Goal: Task Accomplishment & Management: Use online tool/utility

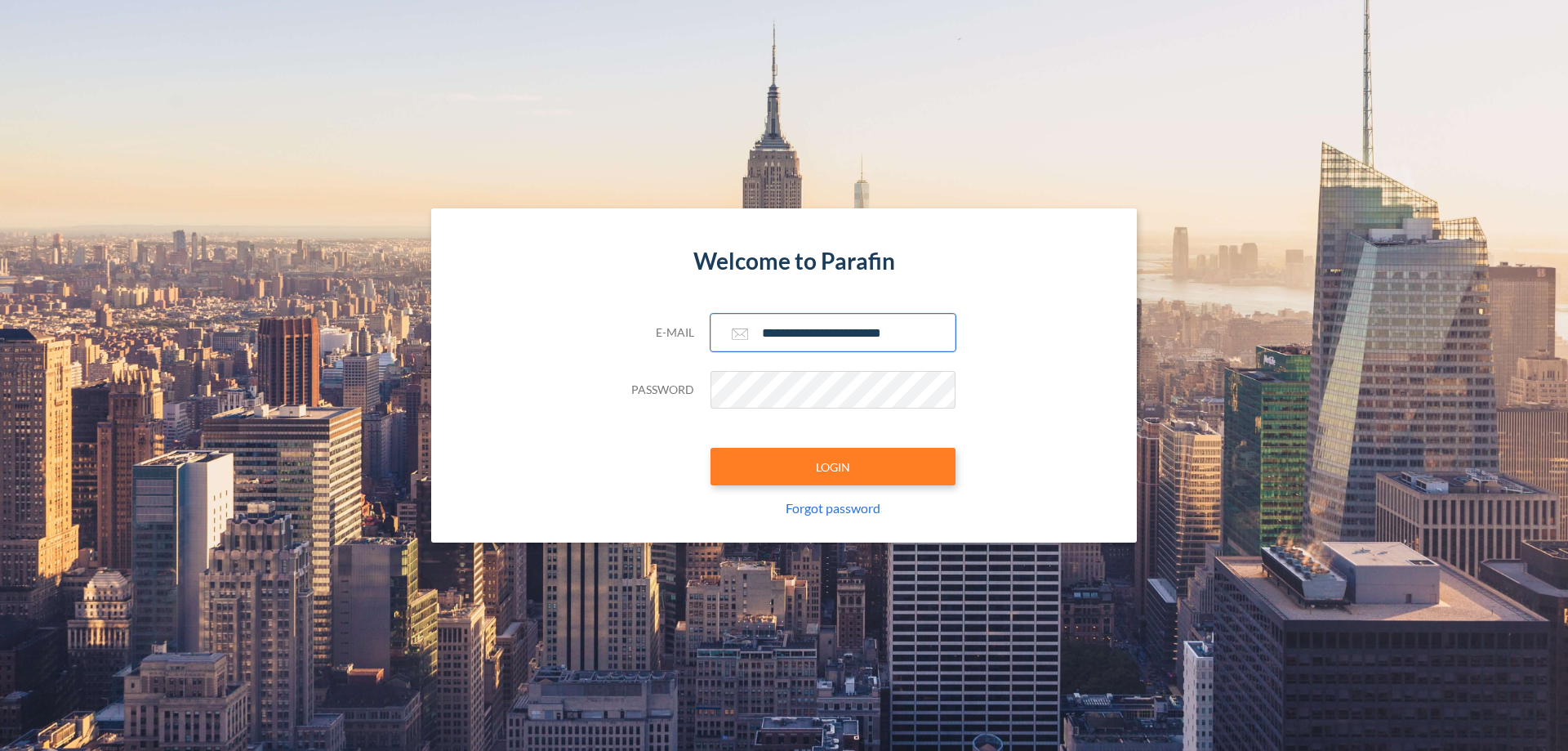
type input "**********"
click at [833, 467] on button "LOGIN" at bounding box center [832, 467] width 245 height 37
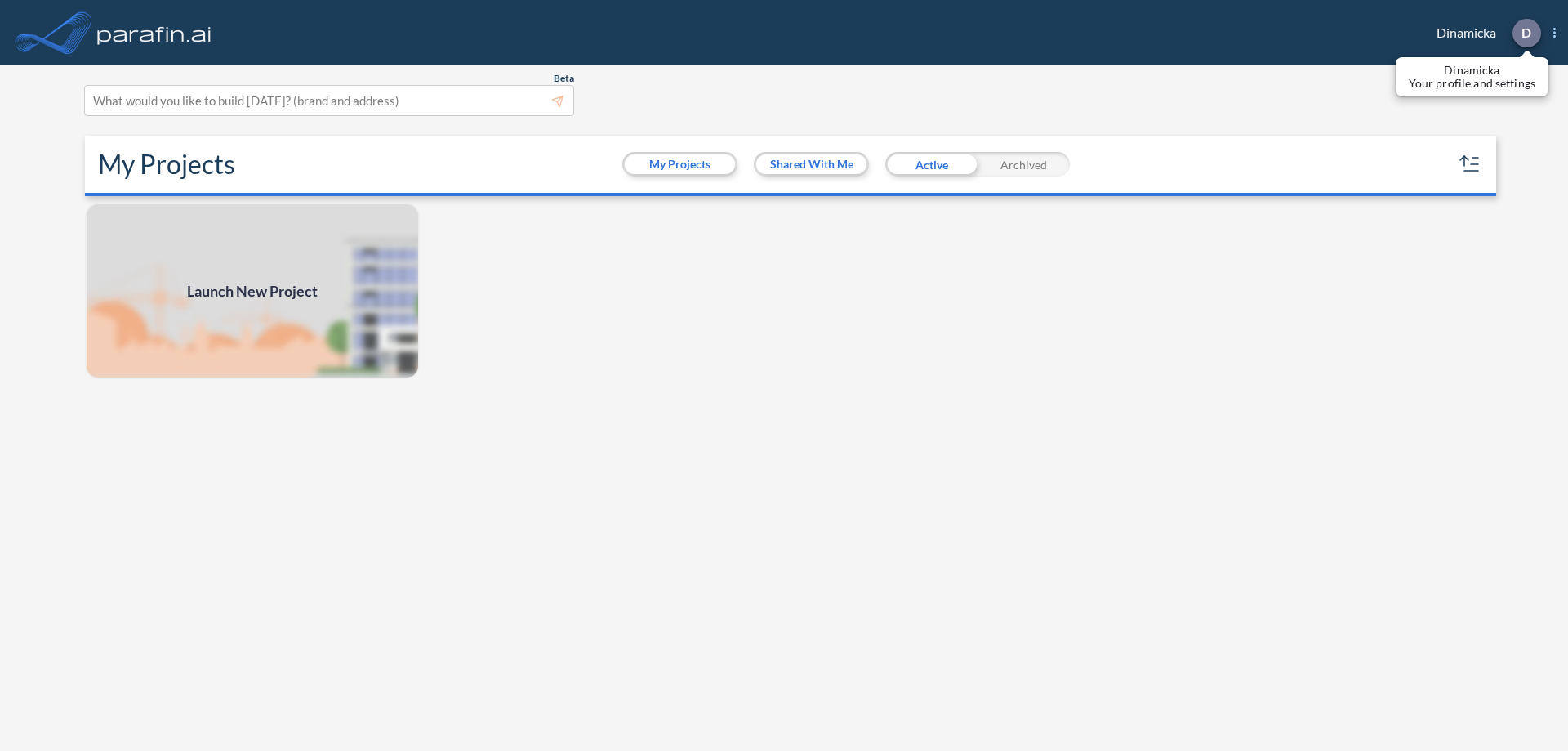
click at [1526, 32] on p "D" at bounding box center [1527, 32] width 10 height 15
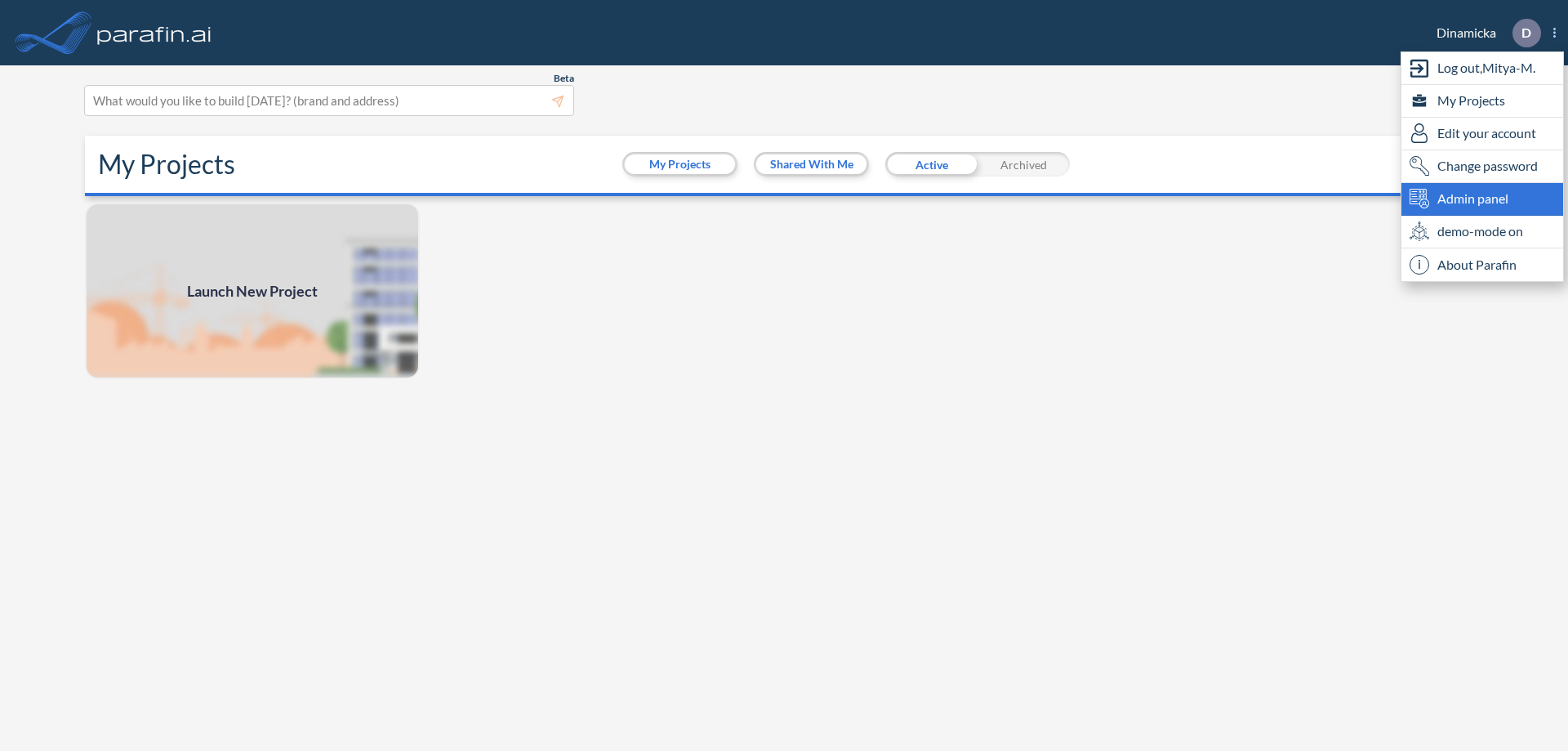
click at [1483, 199] on span "Admin panel" at bounding box center [1473, 199] width 71 height 20
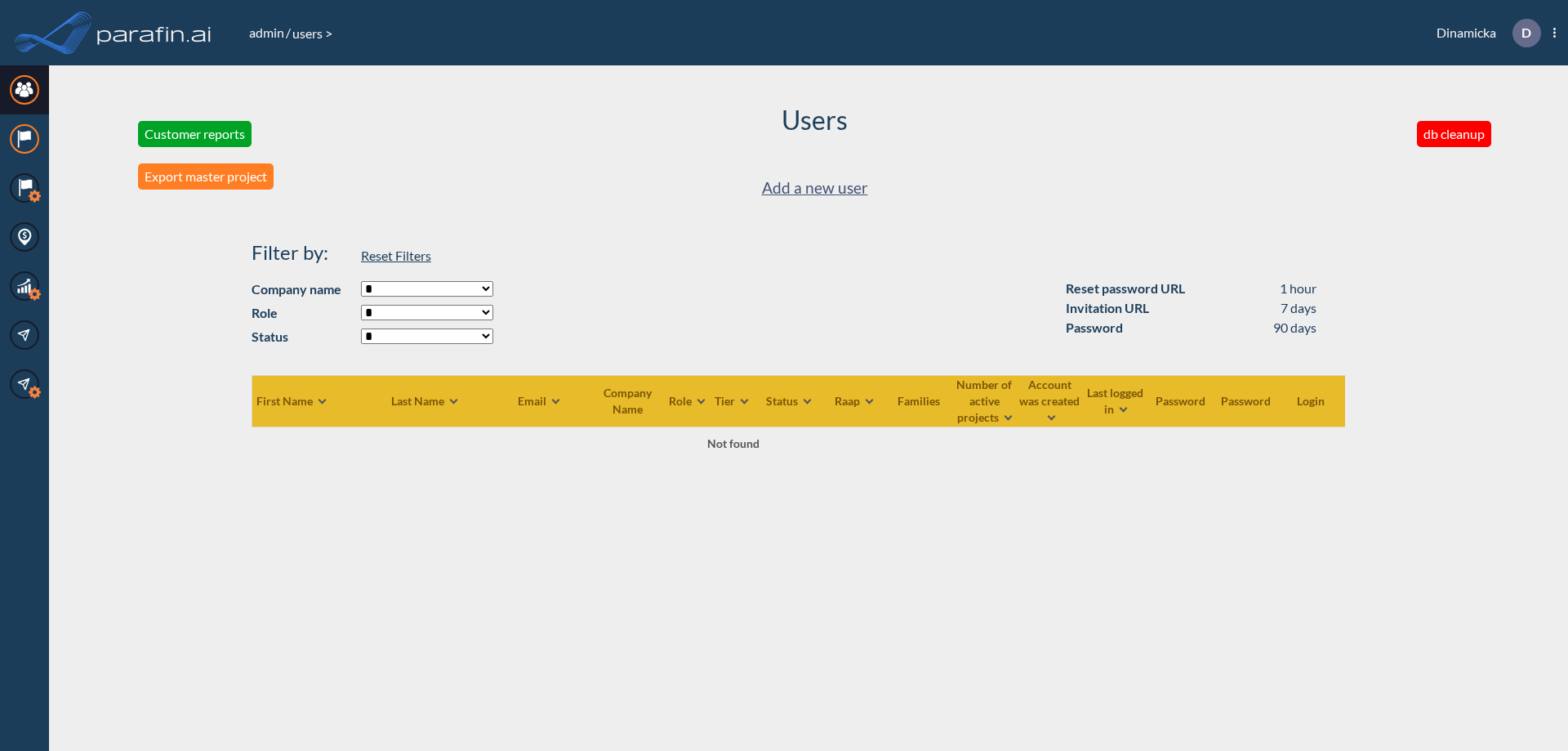
click at [25, 139] on icon at bounding box center [25, 136] width 11 height 10
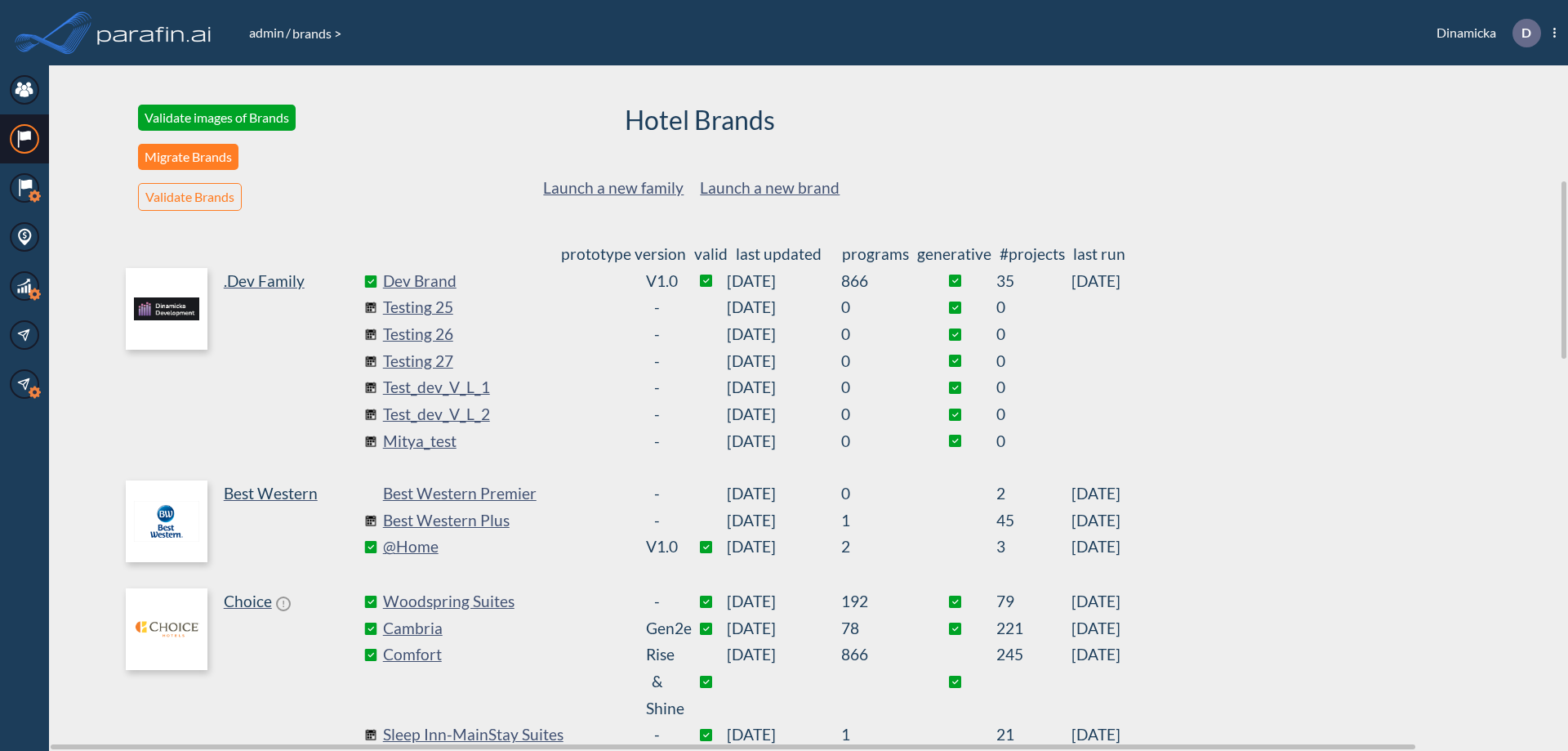
scroll to position [442, 0]
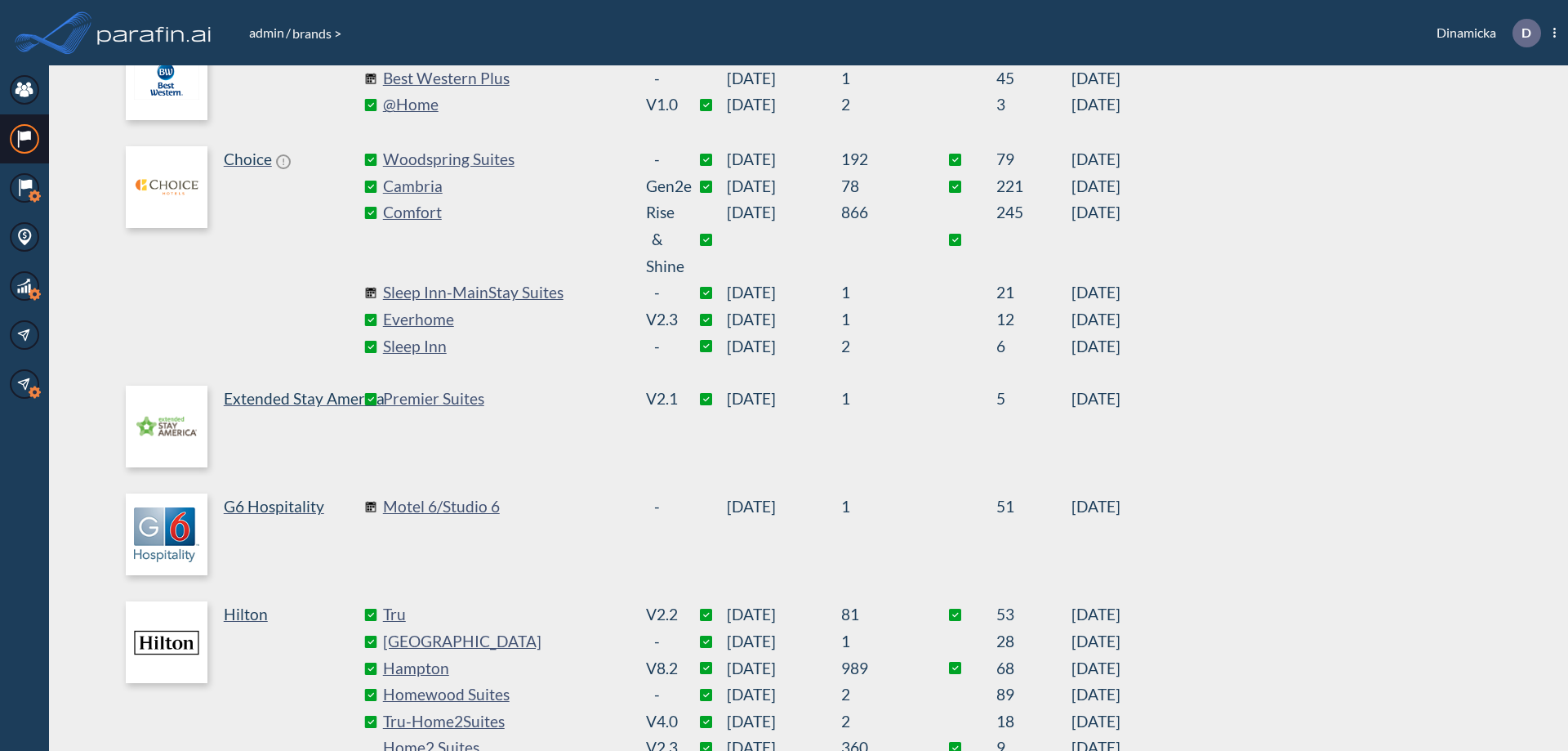
click at [505, 79] on link "Best Western Plus" at bounding box center [505, 79] width 245 height 27
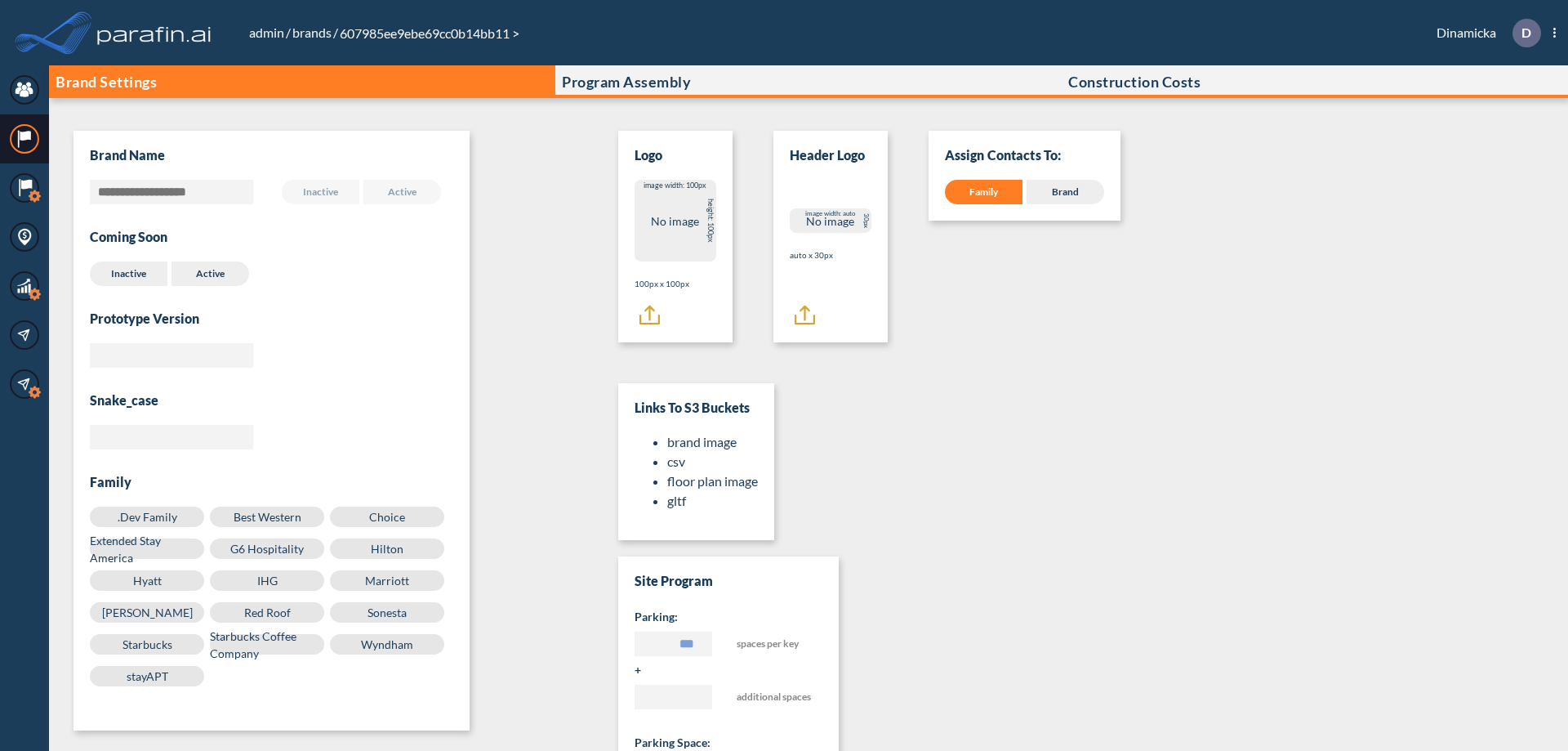
scroll to position [17, 0]
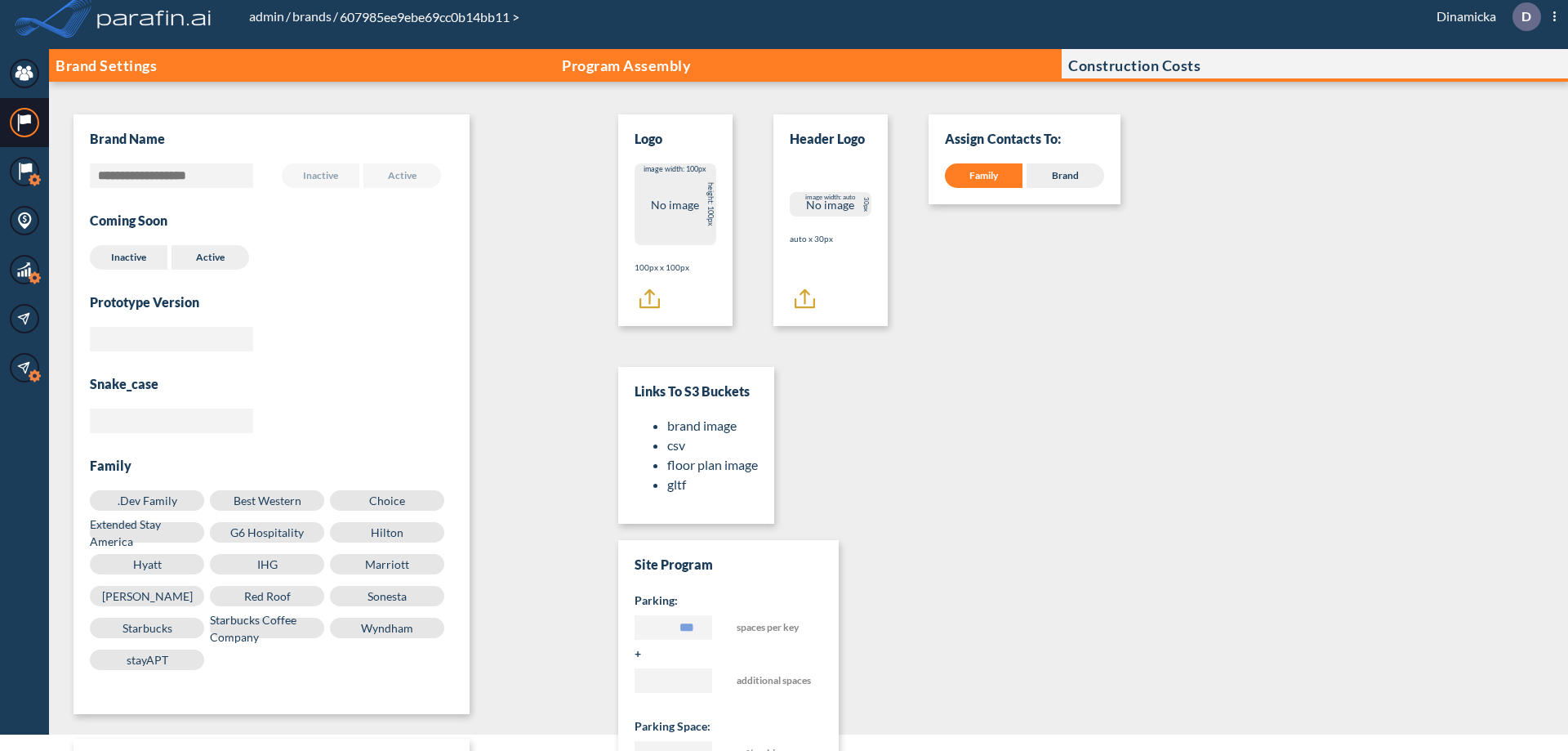
click at [627, 66] on p "Program Assembly" at bounding box center [626, 65] width 129 height 17
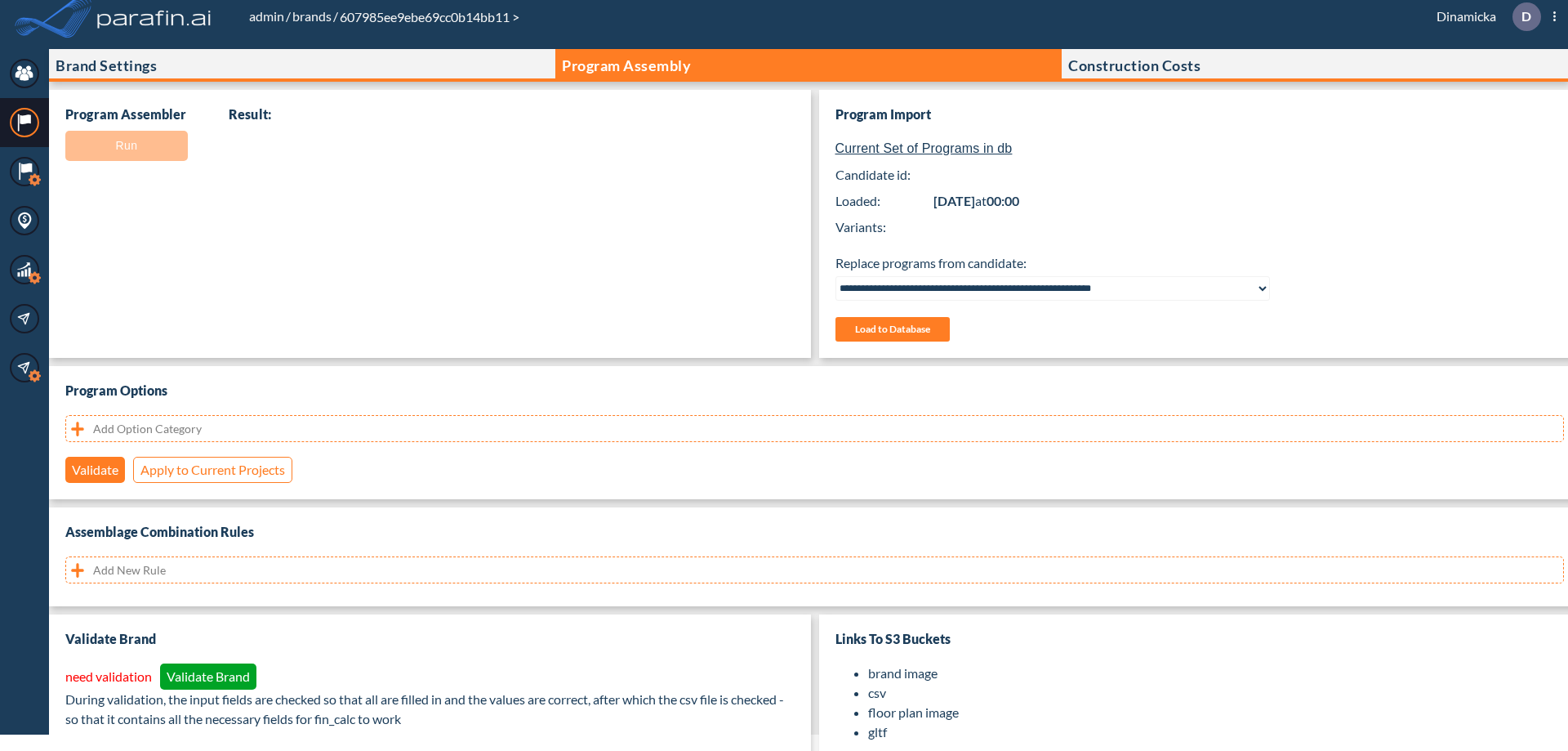
select select "**********"
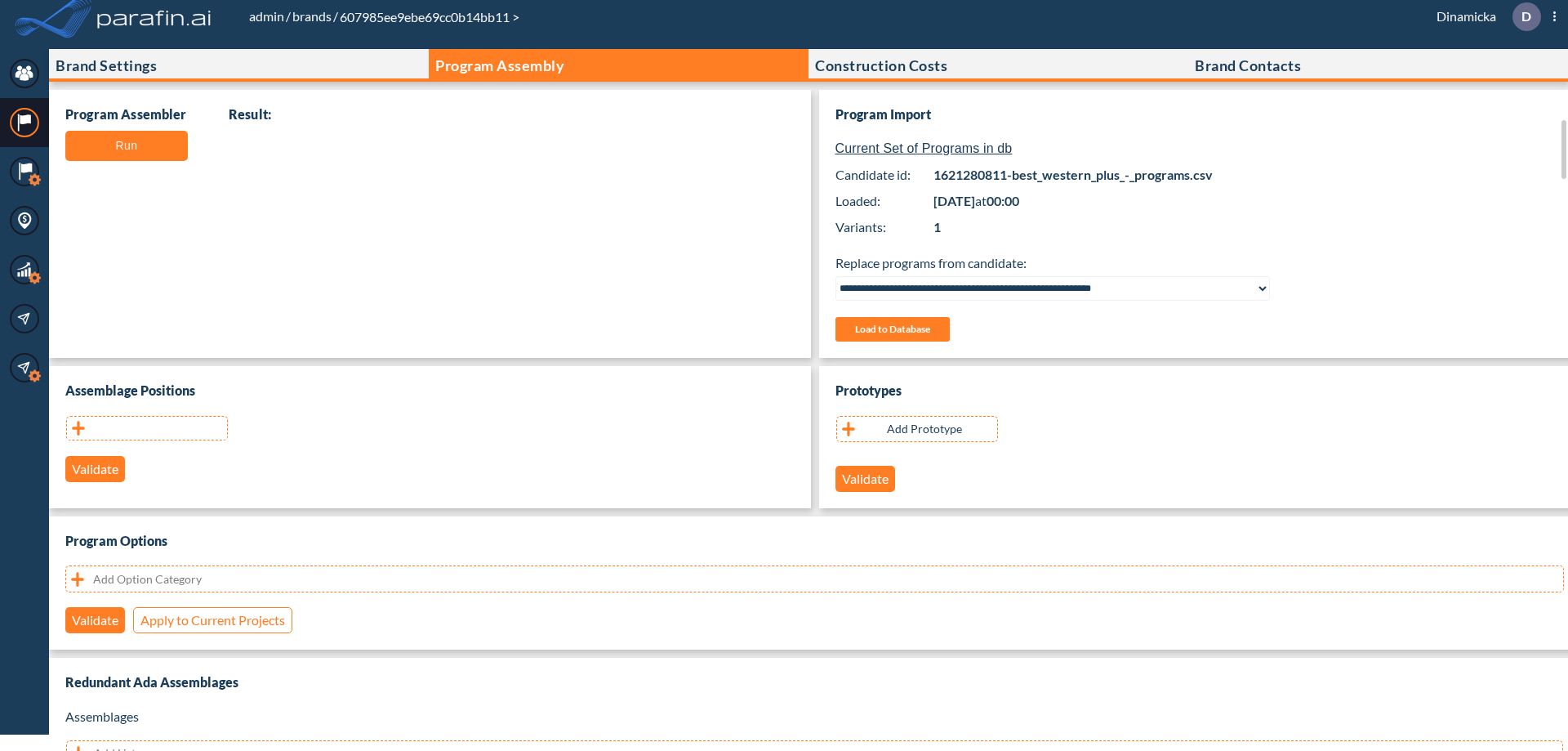
scroll to position [326, 0]
